Goal: Navigation & Orientation: Understand site structure

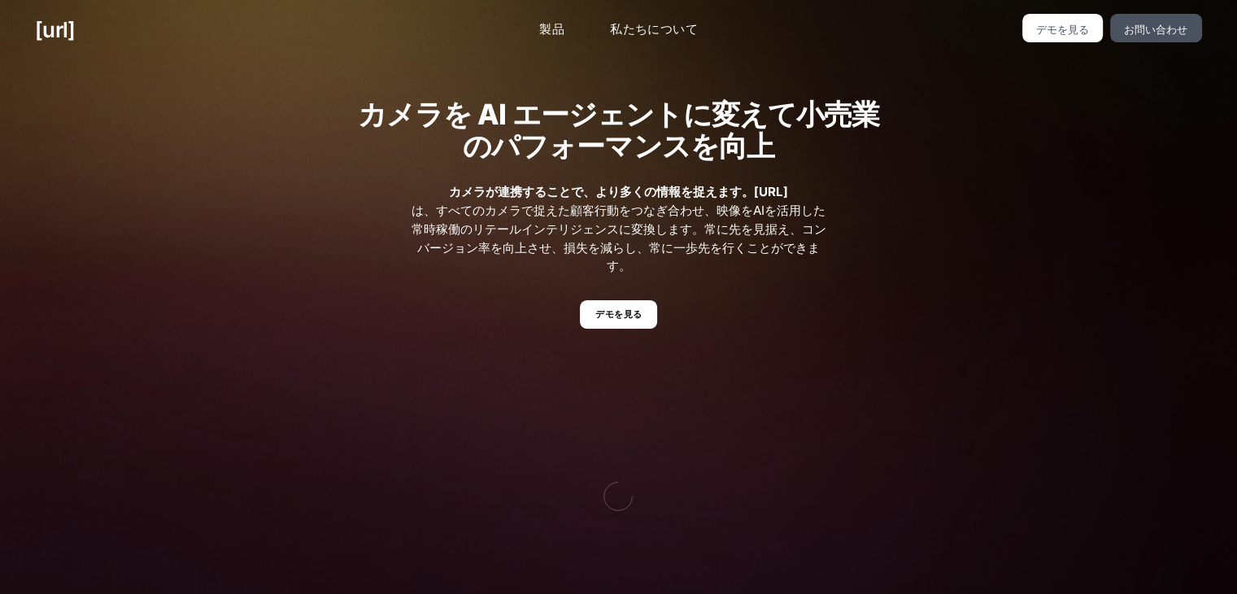
click at [853, 158] on h2 "カメラを AI エージェントに変えて小売業のパフォーマンスを向上" at bounding box center [618, 129] width 532 height 63
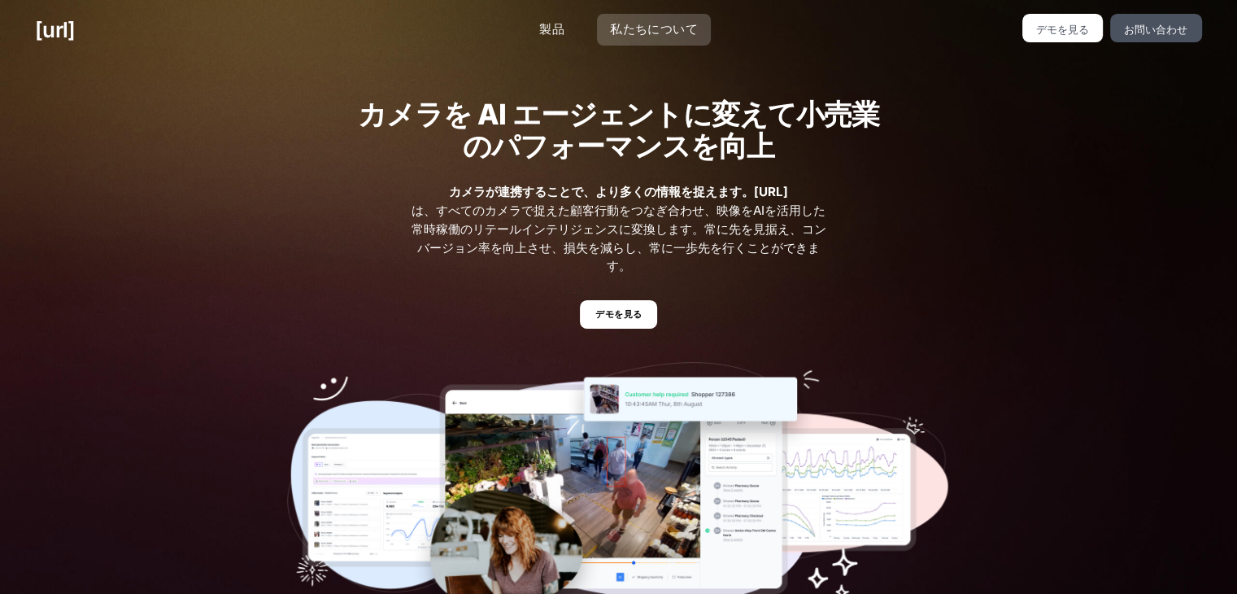
click at [612, 31] on font "私たちについて" at bounding box center [654, 28] width 88 height 15
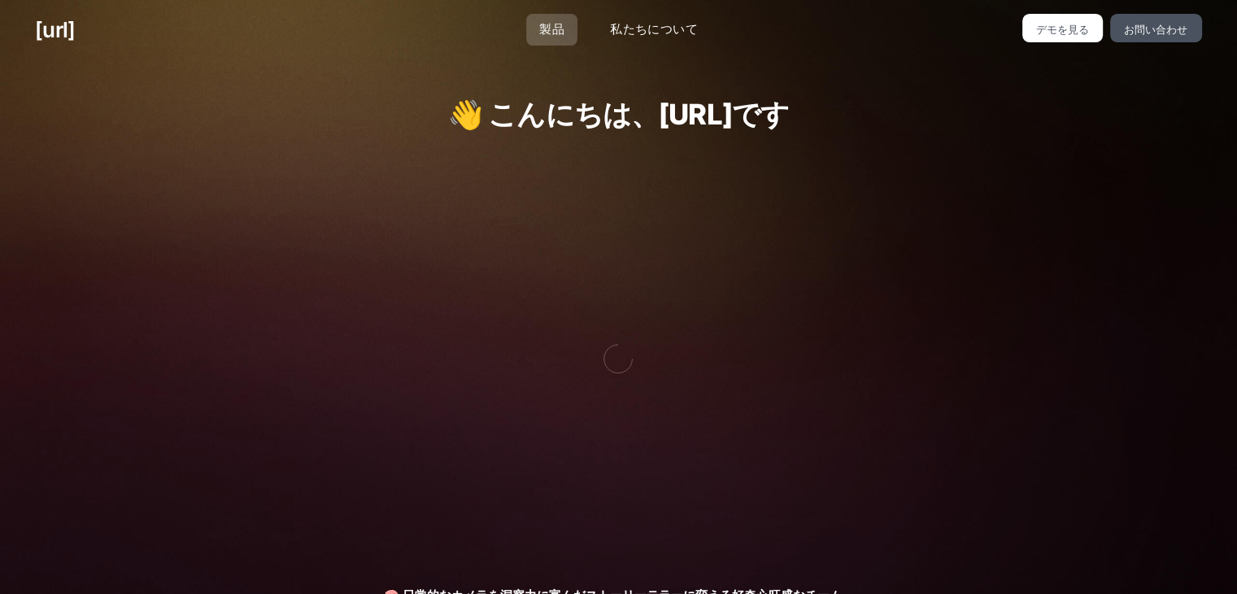
click at [548, 31] on font "製品" at bounding box center [551, 28] width 25 height 15
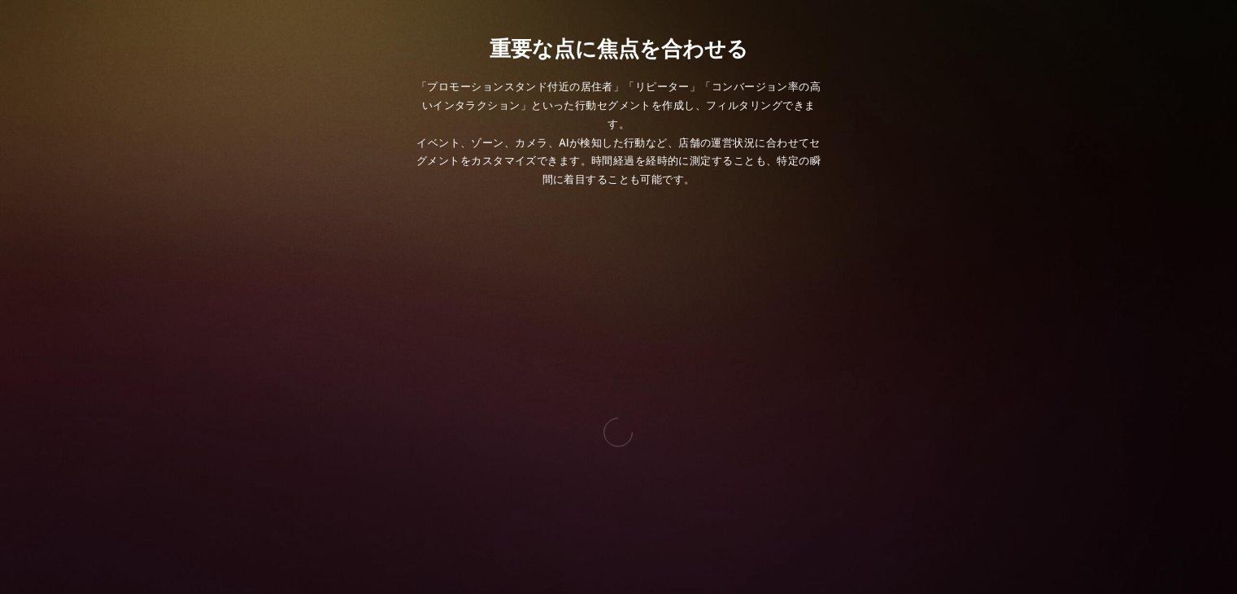
scroll to position [1301, 0]
